Goal: Transaction & Acquisition: Book appointment/travel/reservation

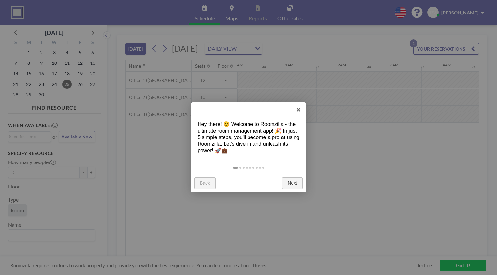
scroll to position [0, 512]
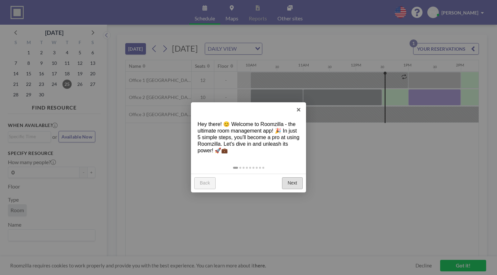
click at [295, 177] on link "Next" at bounding box center [292, 183] width 21 height 12
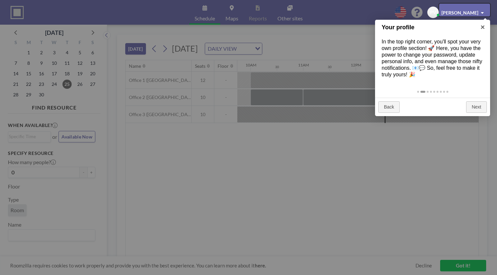
click at [249, 155] on div at bounding box center [248, 137] width 497 height 275
click at [448, 8] on div at bounding box center [464, 10] width 51 height 12
click at [473, 10] on div at bounding box center [464, 10] width 51 height 12
click at [402, 182] on div at bounding box center [248, 137] width 497 height 275
click at [426, 263] on div at bounding box center [248, 137] width 497 height 275
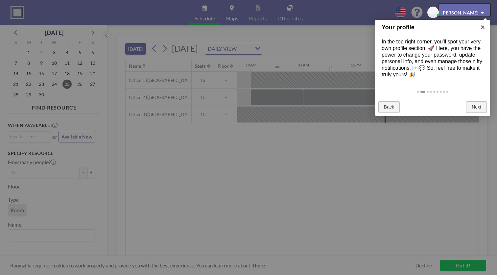
click at [479, 9] on div at bounding box center [464, 10] width 51 height 12
click at [484, 10] on div at bounding box center [464, 10] width 51 height 12
click at [483, 9] on div at bounding box center [464, 10] width 51 height 12
click at [485, 7] on div at bounding box center [464, 10] width 51 height 12
click at [486, 8] on div at bounding box center [464, 10] width 51 height 12
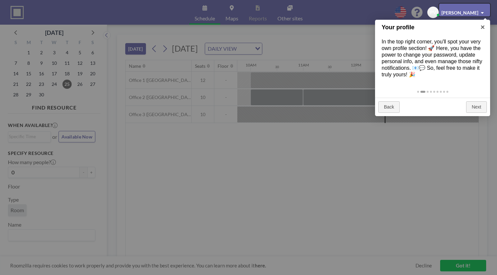
click at [486, 9] on div at bounding box center [464, 10] width 51 height 12
click at [485, 10] on div at bounding box center [464, 10] width 51 height 12
click at [479, 9] on div at bounding box center [464, 10] width 51 height 12
drag, startPoint x: 478, startPoint y: 8, endPoint x: 459, endPoint y: 11, distance: 19.0
click at [464, 11] on div at bounding box center [464, 10] width 51 height 12
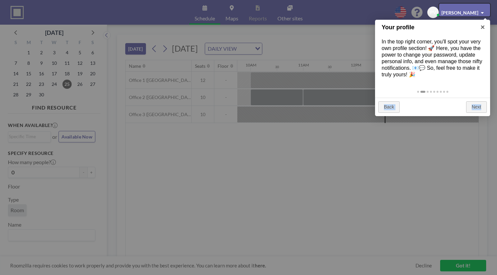
click at [440, 15] on div at bounding box center [464, 10] width 51 height 12
click at [441, 11] on div at bounding box center [464, 10] width 51 height 12
click at [442, 10] on div at bounding box center [464, 10] width 51 height 12
drag, startPoint x: 443, startPoint y: 10, endPoint x: 451, endPoint y: 8, distance: 8.1
click at [446, 9] on div at bounding box center [464, 10] width 51 height 12
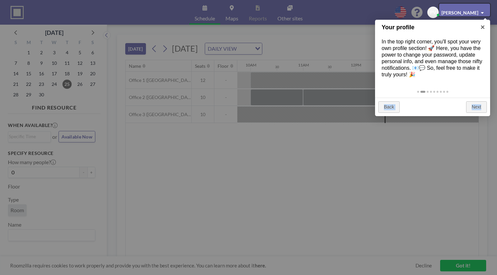
click at [466, 6] on div at bounding box center [464, 10] width 51 height 12
click at [479, 7] on div at bounding box center [464, 10] width 51 height 12
drag, startPoint x: 483, startPoint y: 10, endPoint x: 467, endPoint y: 11, distance: 16.2
click at [482, 11] on div at bounding box center [464, 10] width 51 height 12
click at [466, 11] on div at bounding box center [464, 10] width 51 height 12
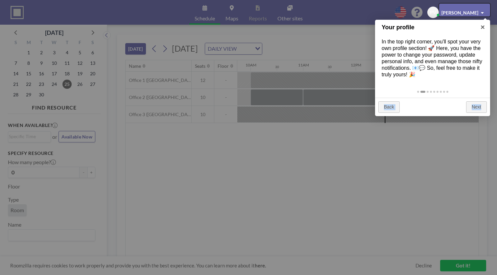
drag, startPoint x: 464, startPoint y: 10, endPoint x: 450, endPoint y: 7, distance: 14.1
click at [457, 8] on div at bounding box center [464, 10] width 51 height 12
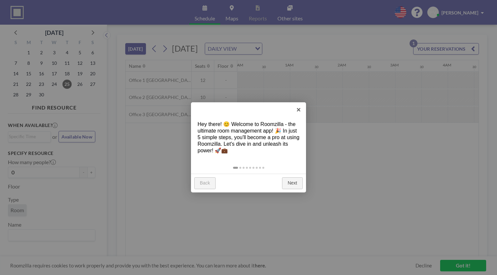
scroll to position [0, 512]
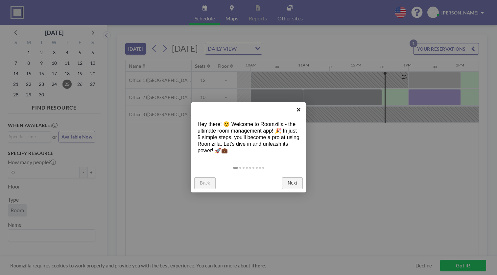
click at [295, 110] on link "×" at bounding box center [298, 109] width 15 height 15
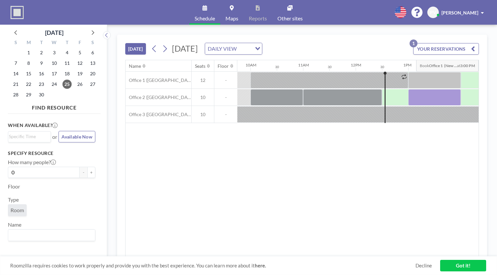
click at [450, 43] on button "YOUR RESERVATIONS 1" at bounding box center [446, 48] width 66 height 11
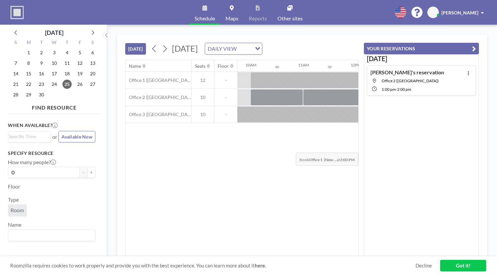
click at [341, 137] on div "Name Seats Floor 12AM 30 1AM 30 2AM 30 3AM 30 4AM 30 5AM 30 6AM 30 7AM 30 8AM 3…" at bounding box center [241, 158] width 233 height 196
click at [238, 155] on div "Name Seats Floor 12AM 30 1AM 30 2AM 30 3AM 30 4AM 30 5AM 30 6AM 30 7AM 30 8AM 3…" at bounding box center [241, 158] width 233 height 196
drag, startPoint x: 354, startPoint y: 137, endPoint x: 357, endPoint y: 136, distance: 3.4
click at [354, 137] on div "Name Seats Floor 12AM 30 1AM 30 2AM 30 3AM 30 4AM 30 5AM 30 6AM 30 7AM 30 8AM 3…" at bounding box center [241, 158] width 233 height 196
click at [476, 45] on icon "button" at bounding box center [474, 49] width 4 height 8
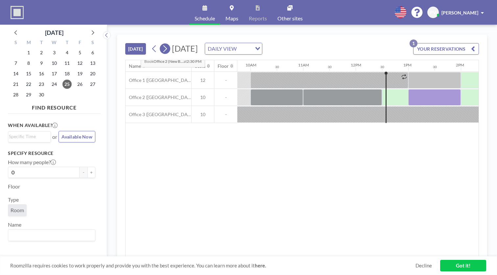
click at [160, 43] on button at bounding box center [165, 48] width 11 height 11
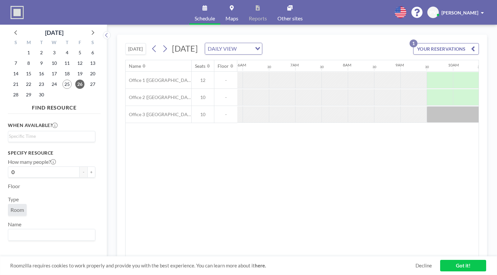
scroll to position [0, 342]
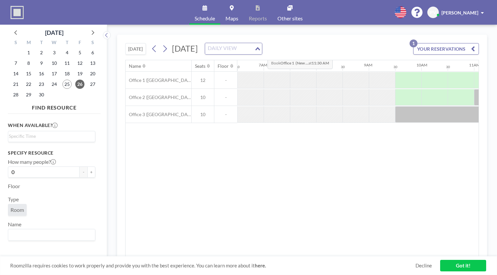
click at [262, 43] on div "Loading..." at bounding box center [258, 48] width 8 height 10
click at [341, 39] on div "[DATE] [DATE] DAILY VIEW Loading... YOUR RESERVATIONS 1" at bounding box center [301, 47] width 353 height 25
click at [421, 72] on div at bounding box center [434, 80] width 26 height 16
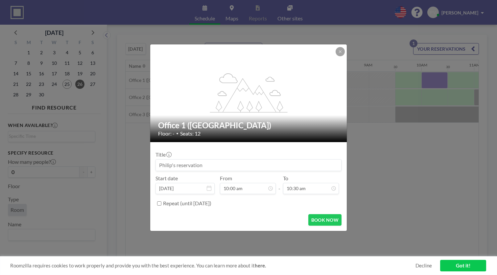
click at [218, 159] on input at bounding box center [248, 164] width 185 height 11
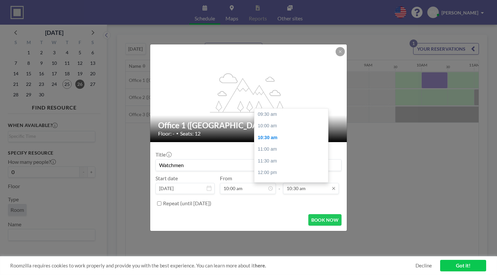
scroll to position [20, 0]
type input "Watchmen"
click at [274, 146] on div "12:00 pm" at bounding box center [292, 152] width 77 height 12
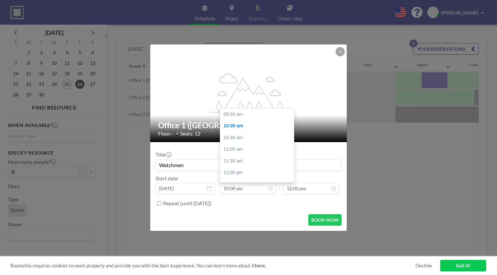
scroll to position [10, 0]
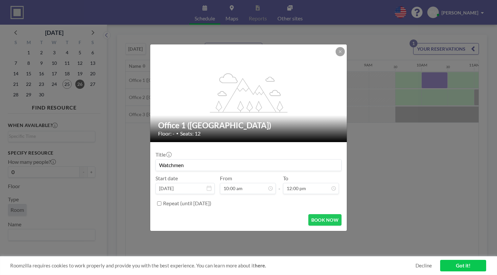
click at [464, 266] on link "Got it!" at bounding box center [463, 264] width 46 height 11
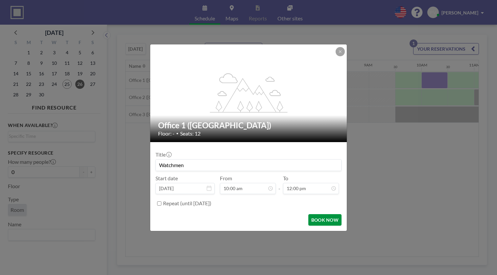
scroll to position [51, 0]
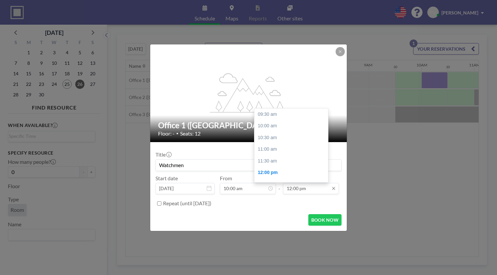
click at [300, 183] on input "12:00 pm" at bounding box center [311, 188] width 56 height 11
click at [260, 127] on div "12:30 pm" at bounding box center [292, 133] width 77 height 12
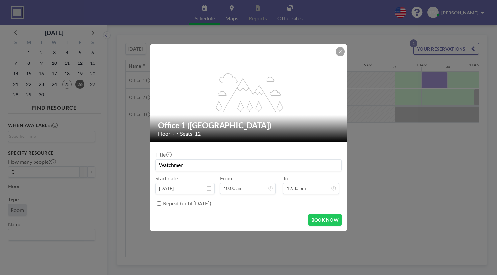
scroll to position [61, 0]
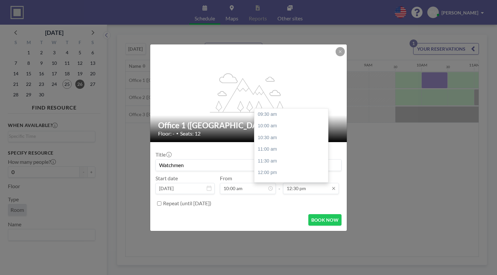
click at [289, 183] on input "12:30 pm" at bounding box center [311, 188] width 56 height 11
click at [262, 129] on div "01:00 pm" at bounding box center [292, 135] width 77 height 12
type input "01:00 pm"
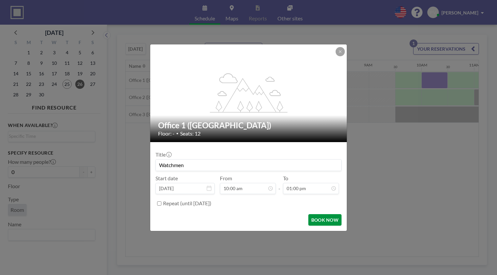
click at [308, 214] on button "BOOK NOW" at bounding box center [324, 219] width 33 height 11
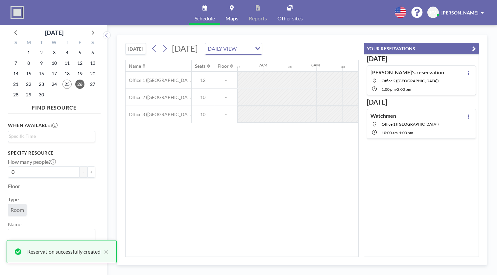
click at [353, 143] on div "Name Seats Floor 12AM 30 1AM 30 2AM 30 3AM 30 4AM 30 5AM 30 6AM 30 7AM 30 8AM 3…" at bounding box center [241, 158] width 233 height 196
click at [340, 143] on div "Name Seats Floor 12AM 30 1AM 30 2AM 30 3AM 30 4AM 30 5AM 30 6AM 30 7AM 30 8AM 3…" at bounding box center [241, 158] width 233 height 196
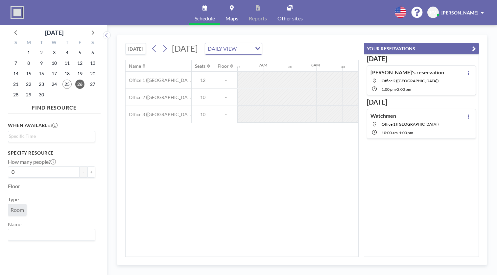
click at [444, 43] on button "YOUR RESERVATIONS" at bounding box center [421, 48] width 115 height 11
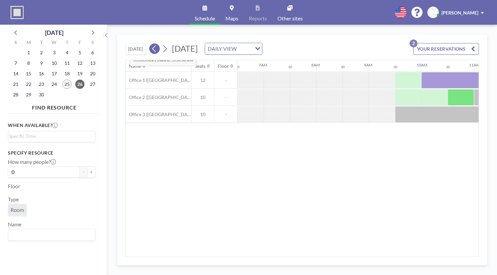
click at [151, 44] on icon at bounding box center [154, 49] width 6 height 10
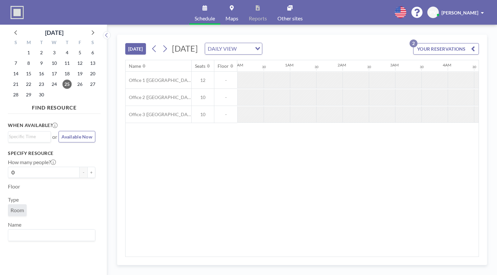
scroll to position [0, 512]
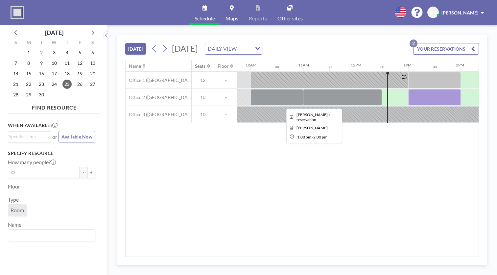
click at [408, 89] on div at bounding box center [434, 97] width 53 height 16
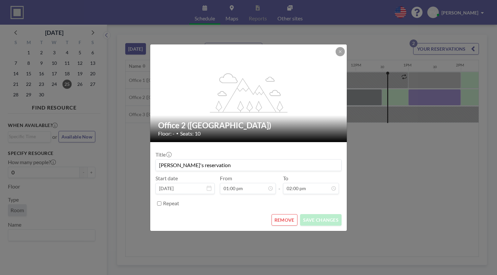
drag, startPoint x: 157, startPoint y: 153, endPoint x: 217, endPoint y: 157, distance: 59.9
click at [216, 159] on input "[PERSON_NAME]'s reservation" at bounding box center [248, 164] width 185 height 11
drag, startPoint x: 324, startPoint y: 67, endPoint x: 315, endPoint y: 67, distance: 8.9
click at [338, 54] on icon at bounding box center [340, 52] width 4 height 4
